Goal: Transaction & Acquisition: Purchase product/service

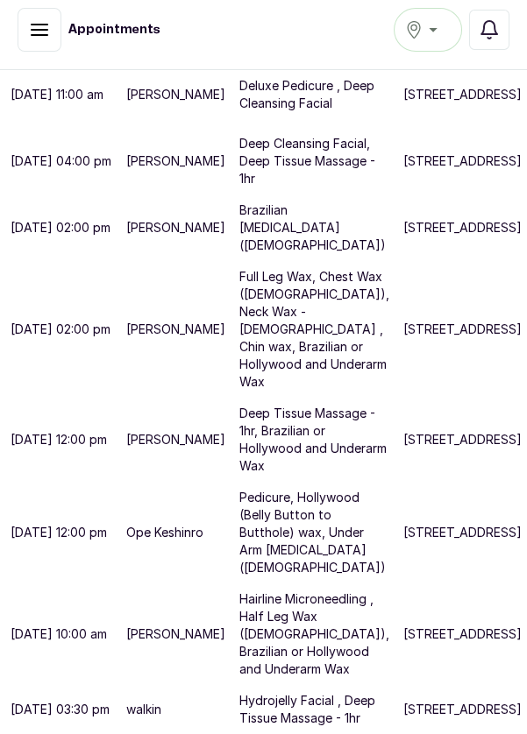
scroll to position [5, 0]
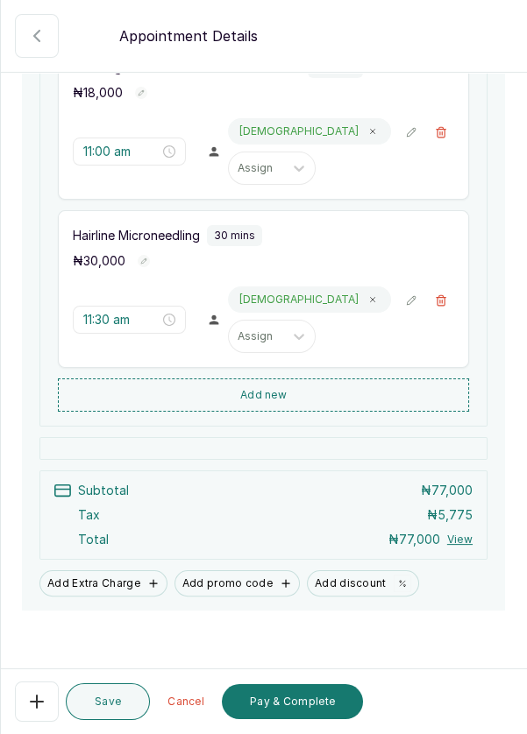
scroll to position [512, 0]
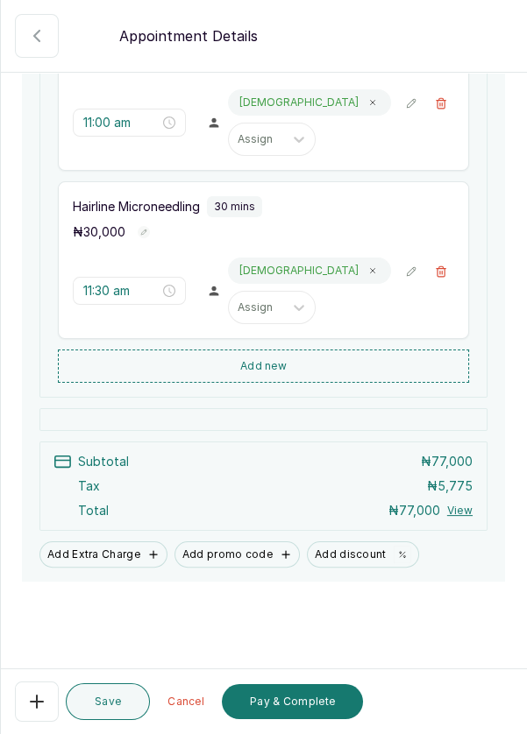
click at [108, 568] on button "Add Extra Charge" at bounding box center [103, 554] width 128 height 26
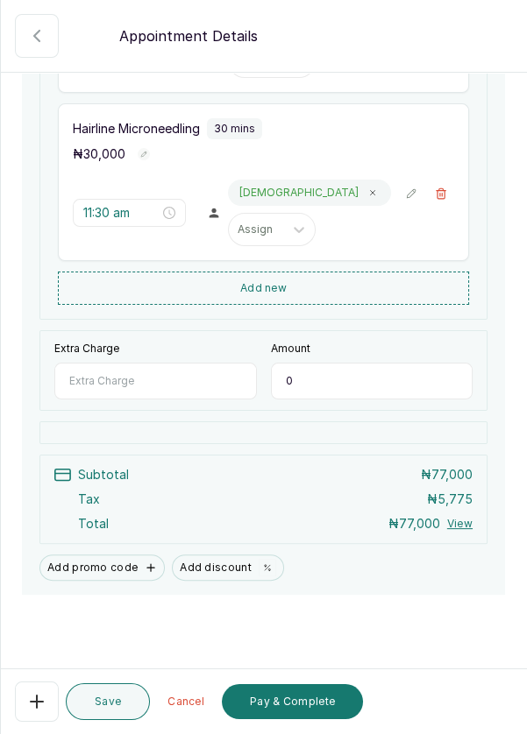
scroll to position [603, 0]
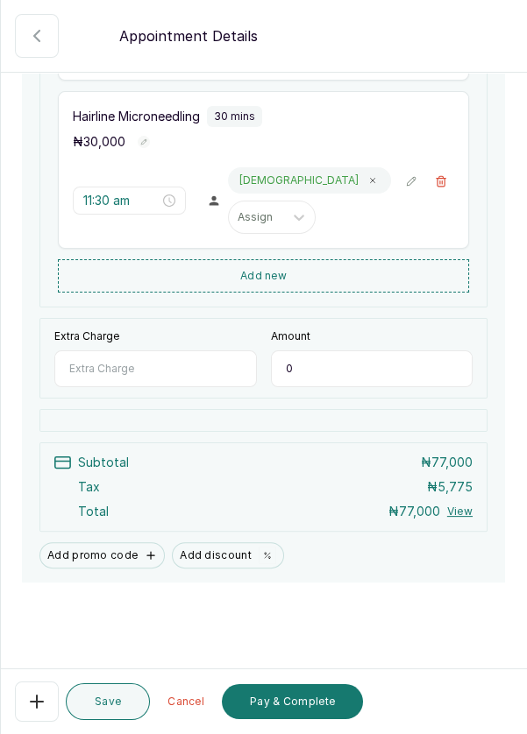
click at [164, 385] on input "Extra Charge" at bounding box center [155, 368] width 202 height 37
type input "Exosome"
click at [369, 380] on input "0" at bounding box center [372, 368] width 202 height 37
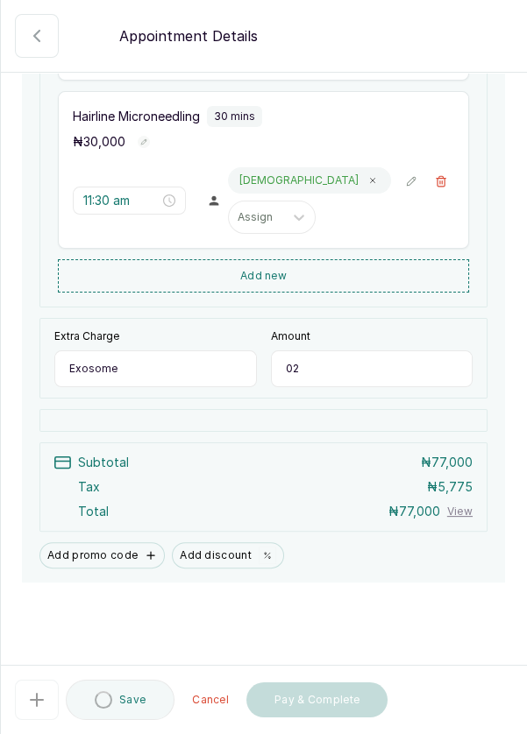
type input "0"
type input "20,000"
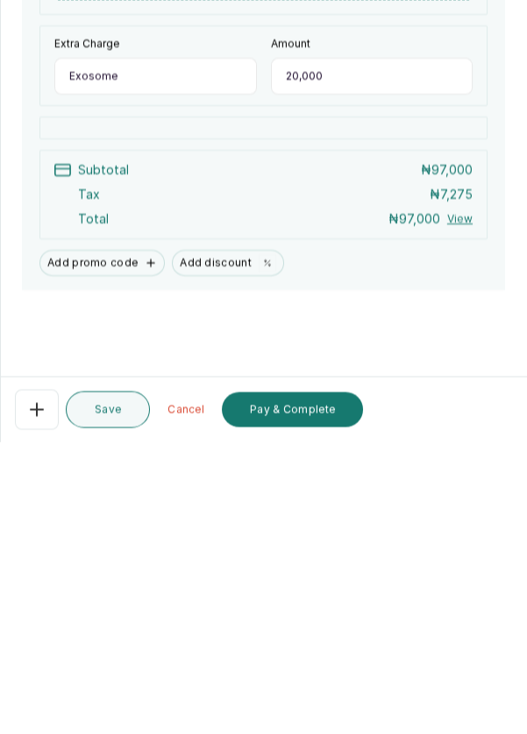
scroll to position [24, 0]
click at [298, 704] on button "Pay & Complete" at bounding box center [292, 701] width 141 height 35
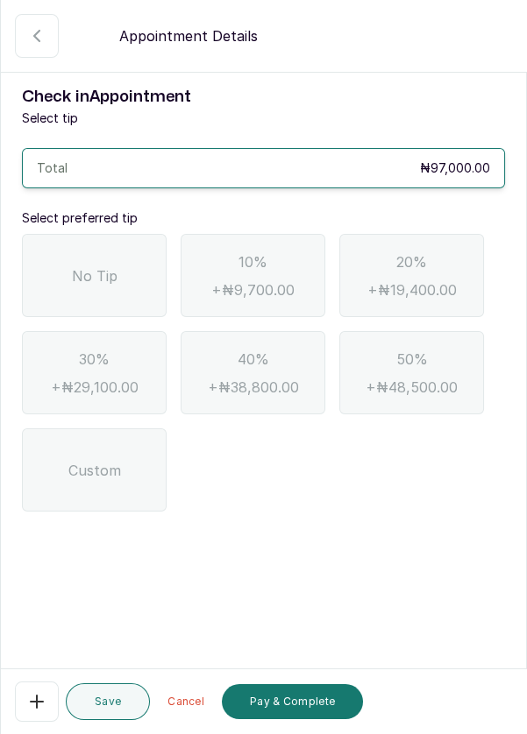
scroll to position [84, 0]
click at [87, 234] on div "No Tip" at bounding box center [94, 275] width 145 height 83
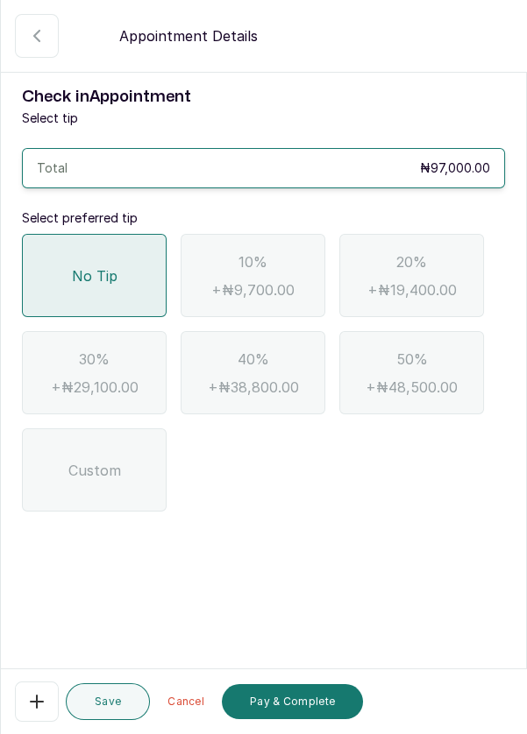
click at [320, 703] on button "Pay & Complete" at bounding box center [292, 701] width 141 height 35
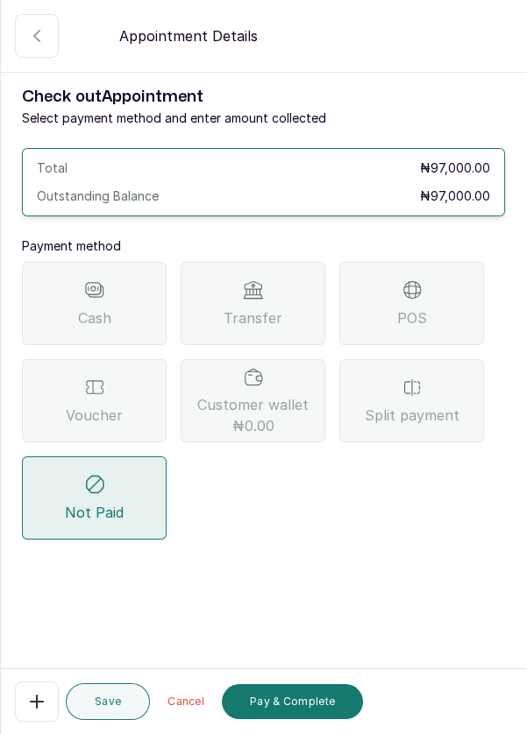
click at [423, 262] on div "POS" at bounding box center [411, 303] width 145 height 83
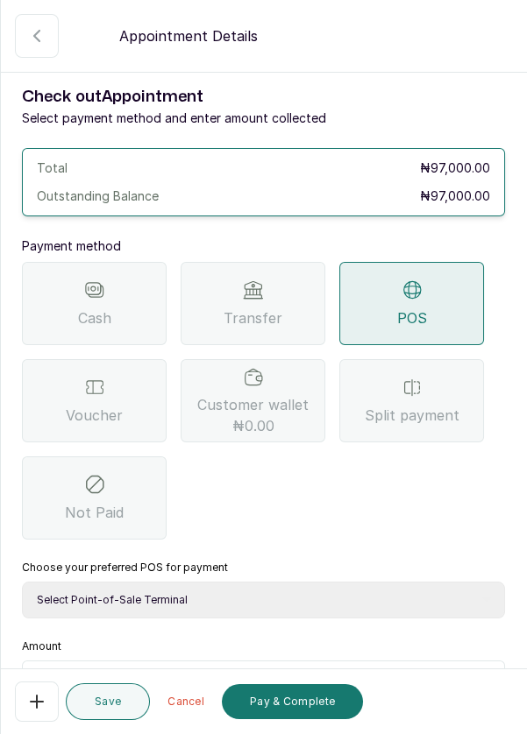
click at [230, 582] on select "Select Point-of-Sale Terminal Pos- Flutterwave Zenith Bank POS - Paga Paga POS …" at bounding box center [263, 600] width 483 height 37
select select "ea021b39-a6bc-4e4d-b5d1-02cb72451b32"
click at [22, 582] on select "Select Point-of-Sale Terminal Pos- Flutterwave Zenith Bank POS - Paga Paga POS …" at bounding box center [263, 600] width 483 height 37
click at [158, 672] on input "text" at bounding box center [274, 682] width 437 height 21
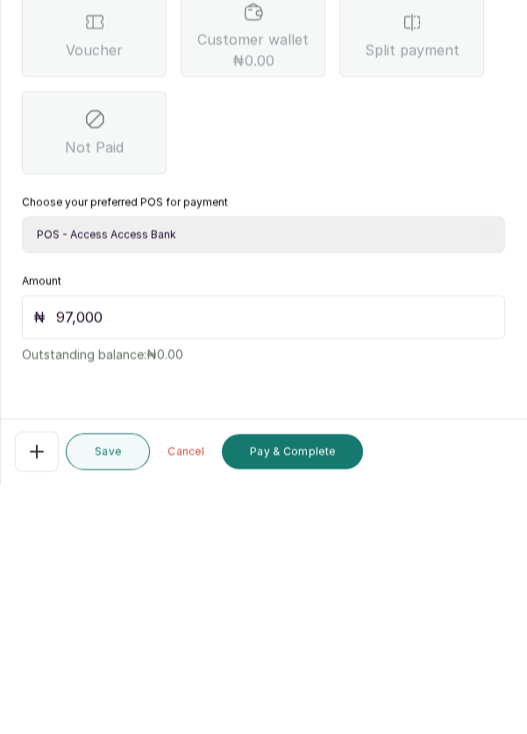
scroll to position [5, 0]
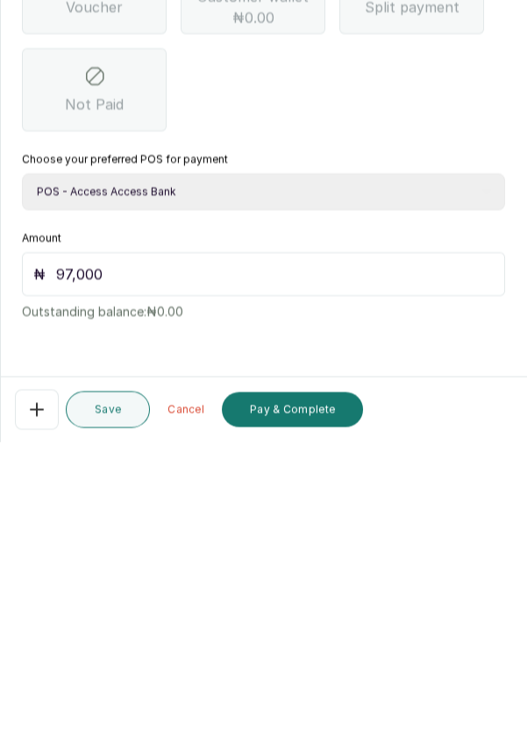
type input "97,000"
click at [300, 696] on button "Pay & Complete" at bounding box center [292, 701] width 141 height 35
